Goal: Check status: Check status

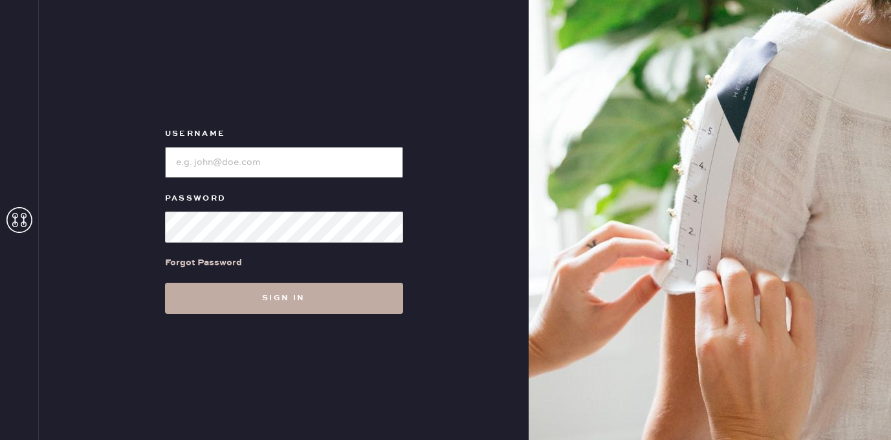
type input "[EMAIL_ADDRESS][DOMAIN_NAME]"
click at [246, 298] on button "Sign in" at bounding box center [284, 298] width 238 height 31
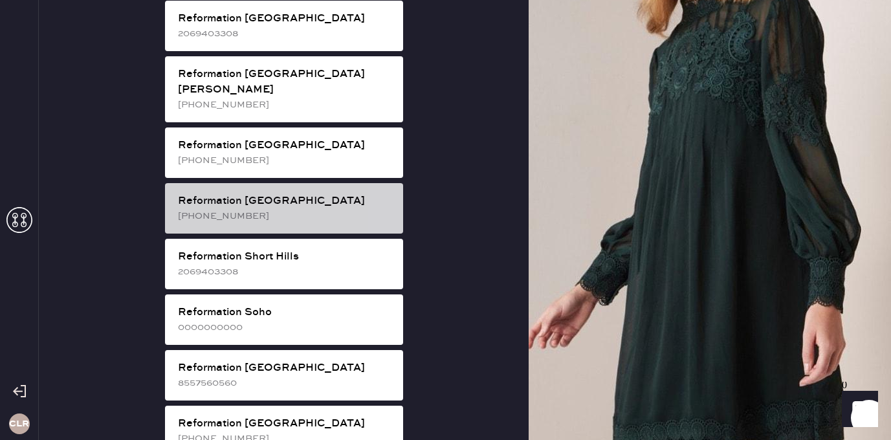
scroll to position [2105, 0]
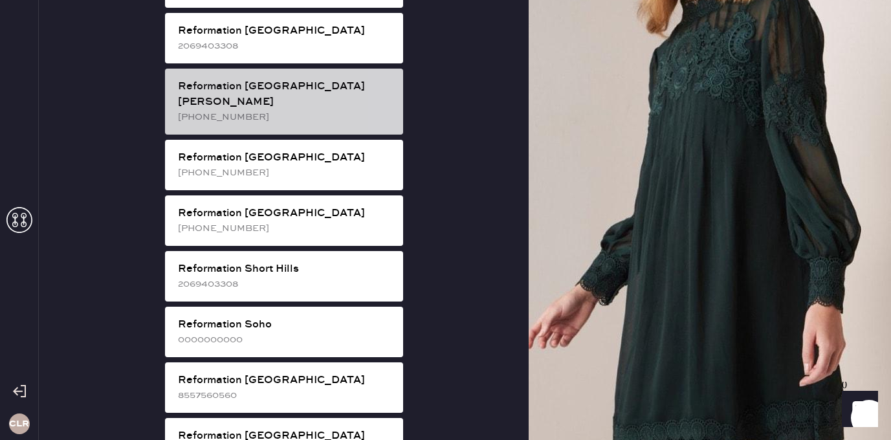
click at [319, 69] on div "Reformation [GEOGRAPHIC_DATA][PERSON_NAME] [PHONE_NUMBER]" at bounding box center [284, 102] width 238 height 66
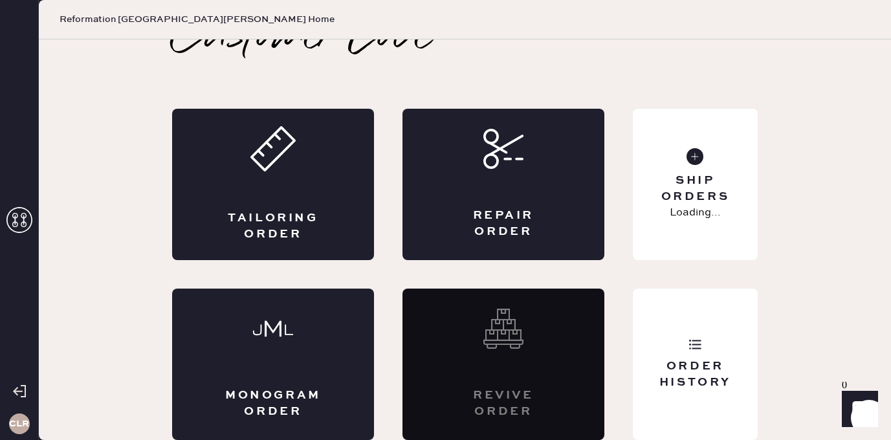
scroll to position [29, 0]
click at [703, 336] on div "Order History" at bounding box center [695, 363] width 125 height 151
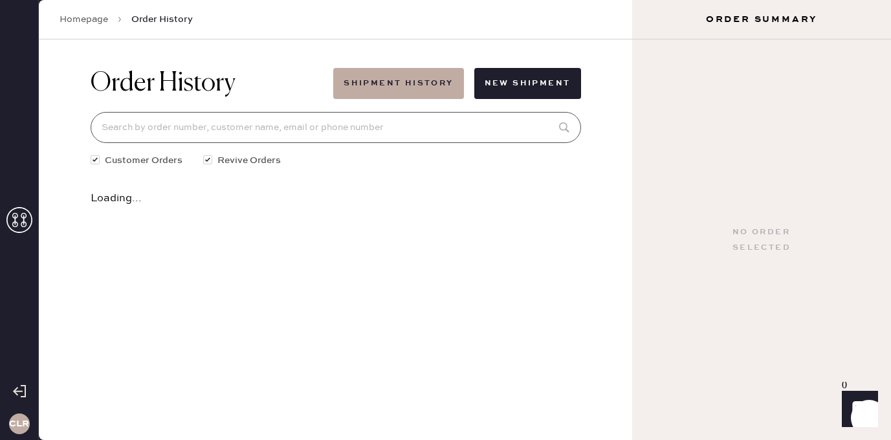
click at [347, 119] on input at bounding box center [336, 127] width 490 height 31
paste input "81641"
type input "81641"
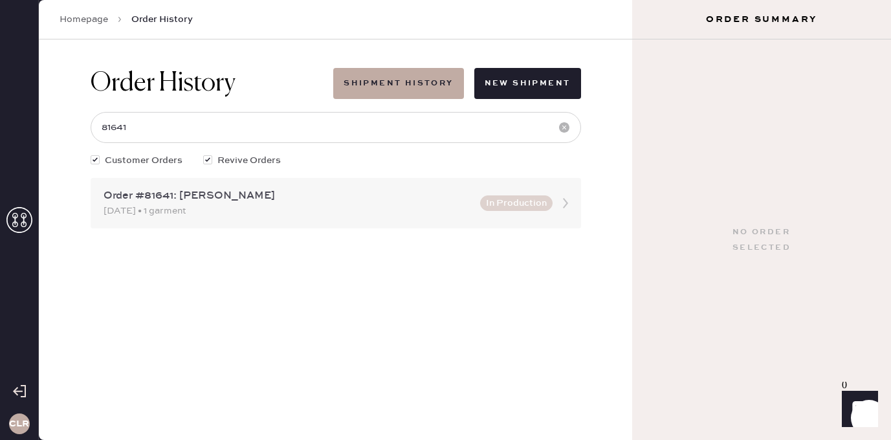
click at [184, 215] on div "[DATE] • 1 garment" at bounding box center [287, 211] width 369 height 14
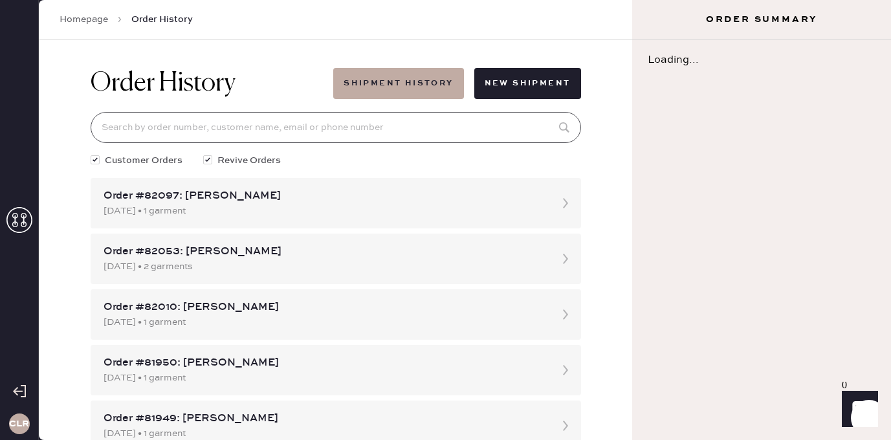
click at [200, 140] on input at bounding box center [336, 127] width 490 height 31
paste input "81641"
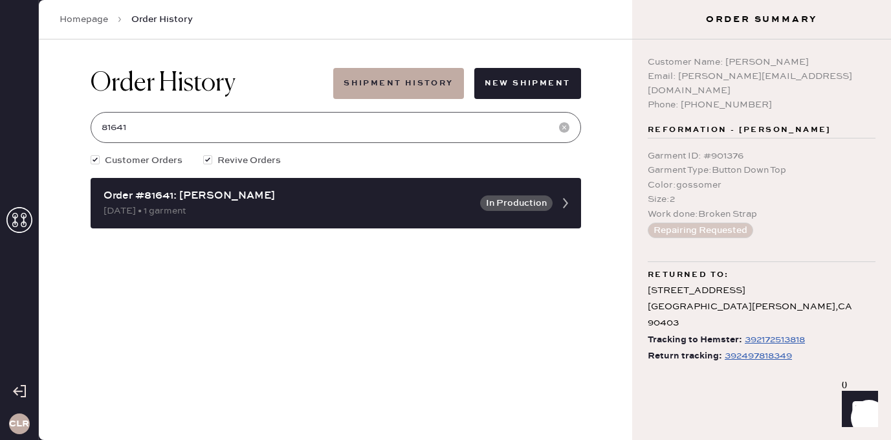
type input "81641"
click at [743, 348] on div "392497818349" at bounding box center [757, 356] width 67 height 16
click at [757, 332] on div "392172513818" at bounding box center [775, 340] width 60 height 16
